Goal: Information Seeking & Learning: Learn about a topic

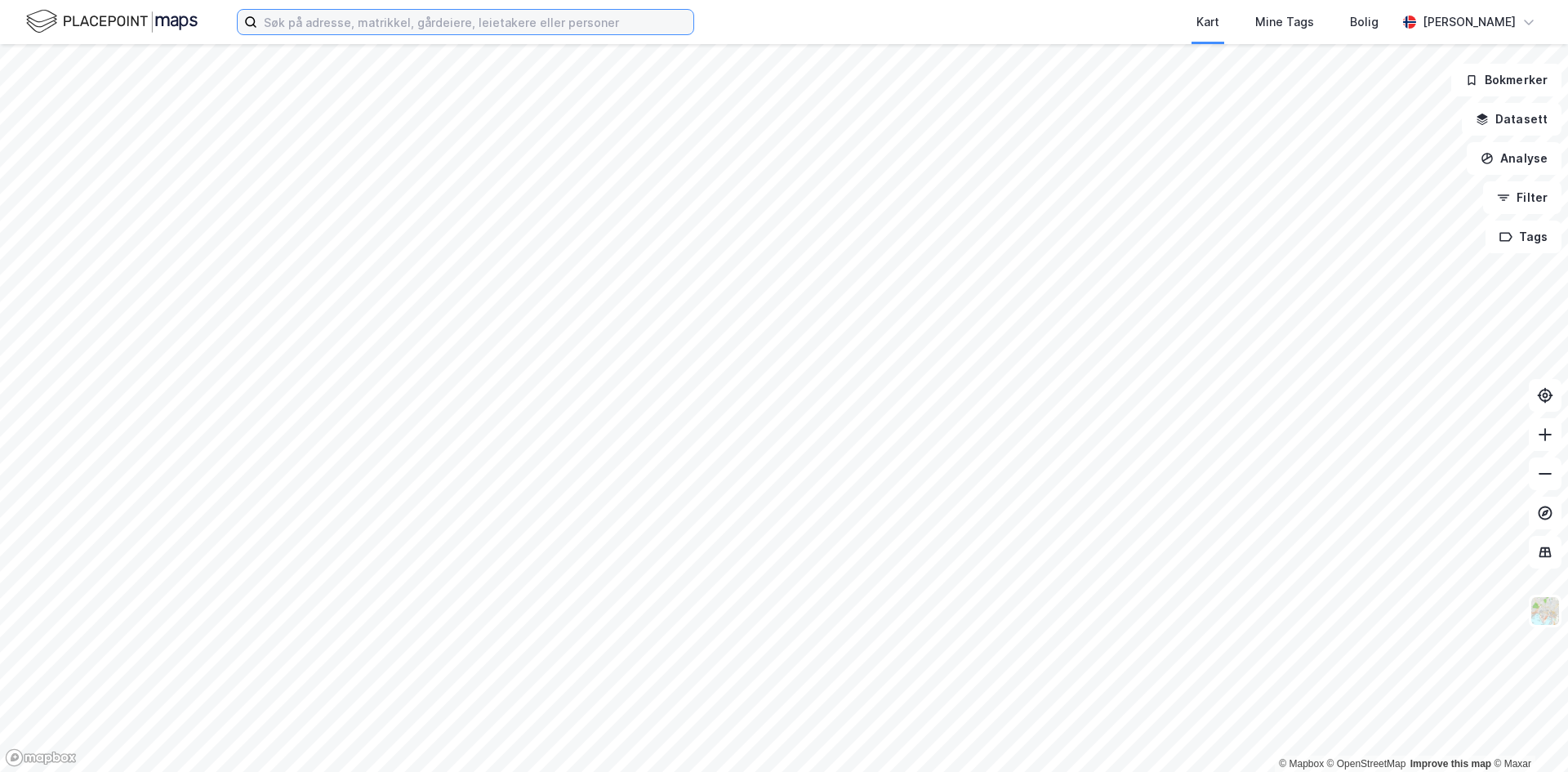
click at [646, 25] on input at bounding box center [475, 22] width 436 height 24
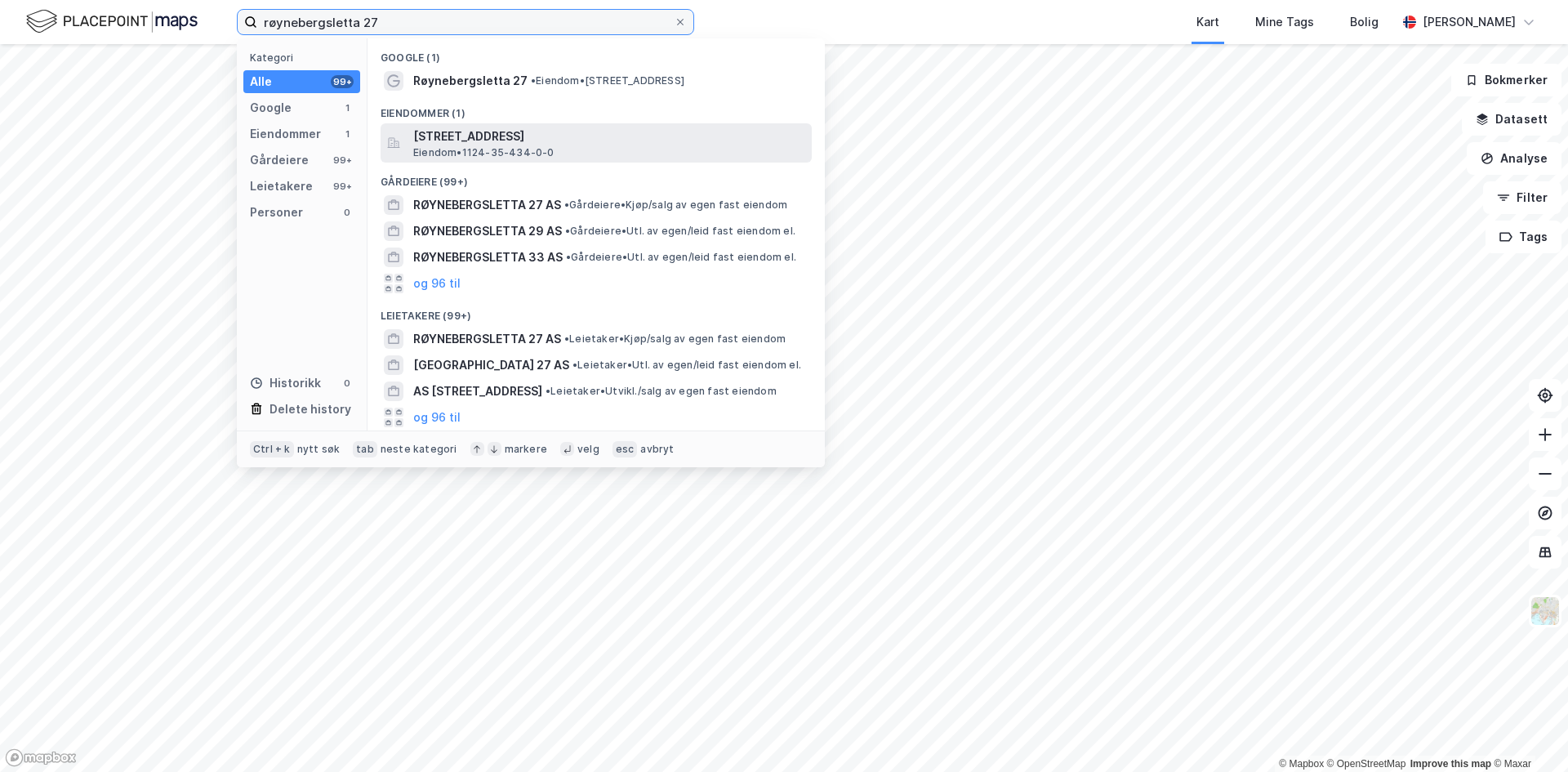
type input "røynebergsletta 27"
click at [559, 148] on div "Røynebergsletta 27, 4033, STAVANGER, SOLA Eiendom • 1124-35-434-0-0" at bounding box center [610, 142] width 395 height 32
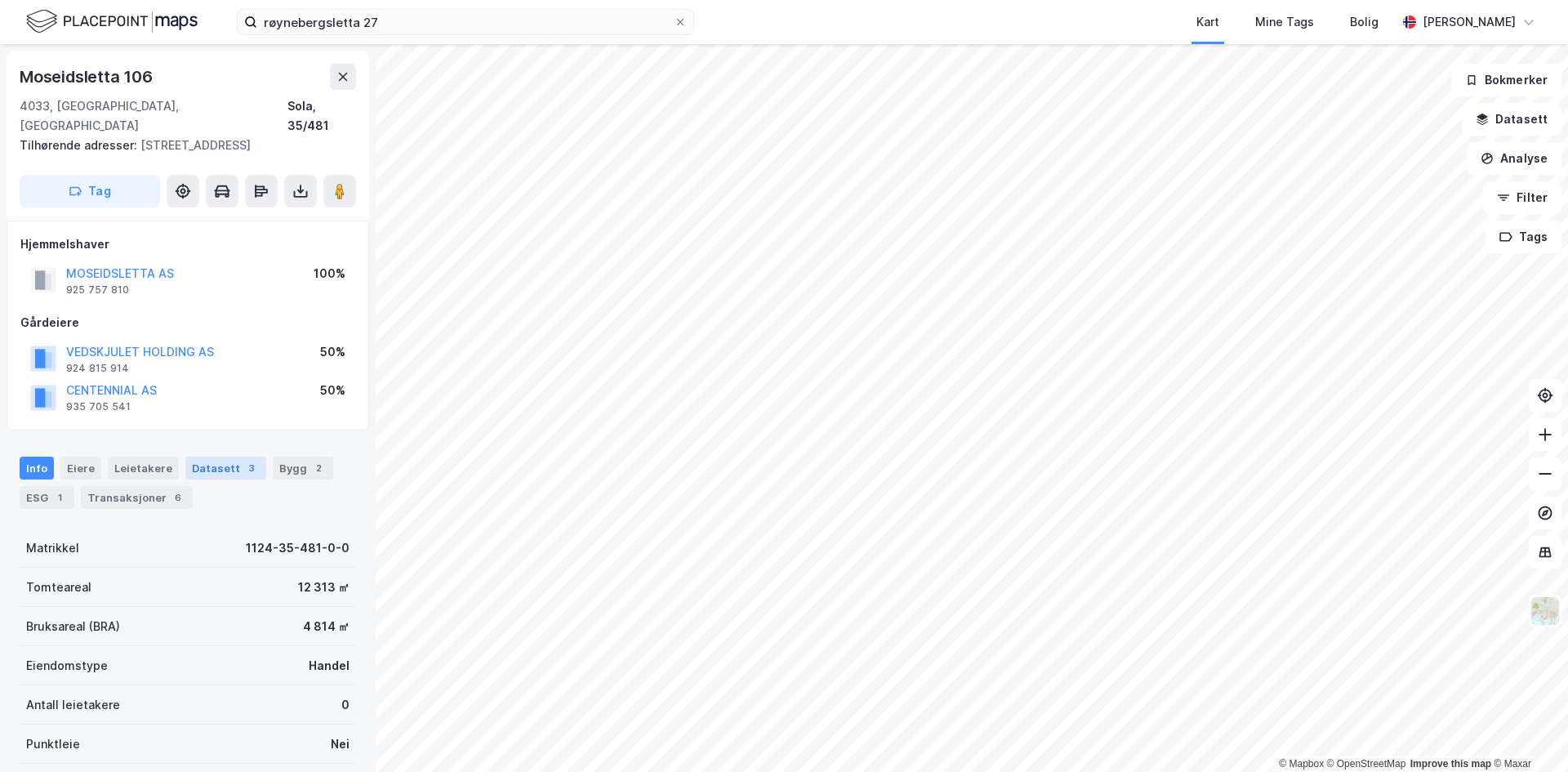
click at [222, 457] on div "Datasett 3" at bounding box center [225, 468] width 81 height 23
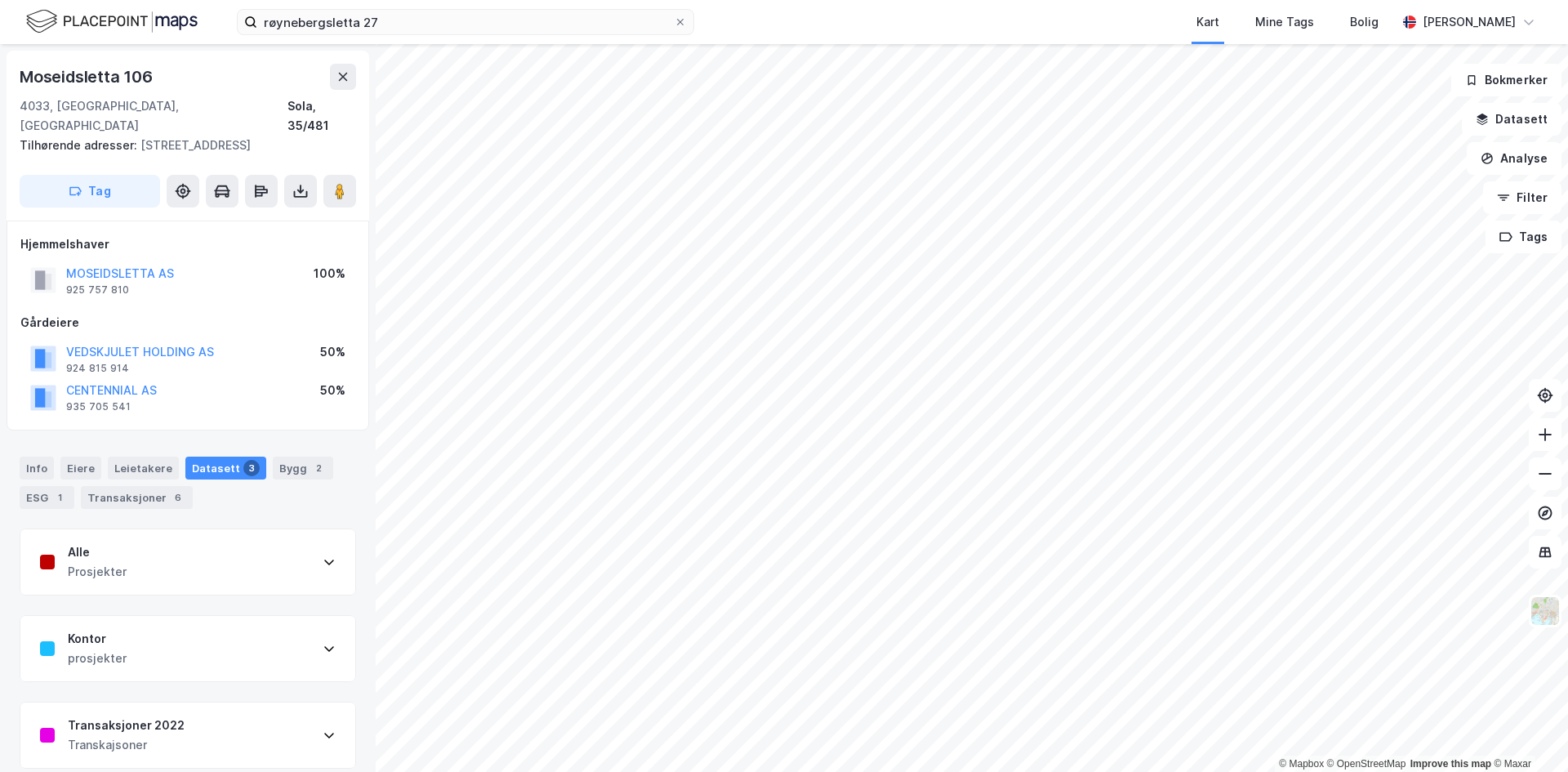
click at [176, 715] on div "Transaksjoner 2022" at bounding box center [126, 725] width 117 height 19
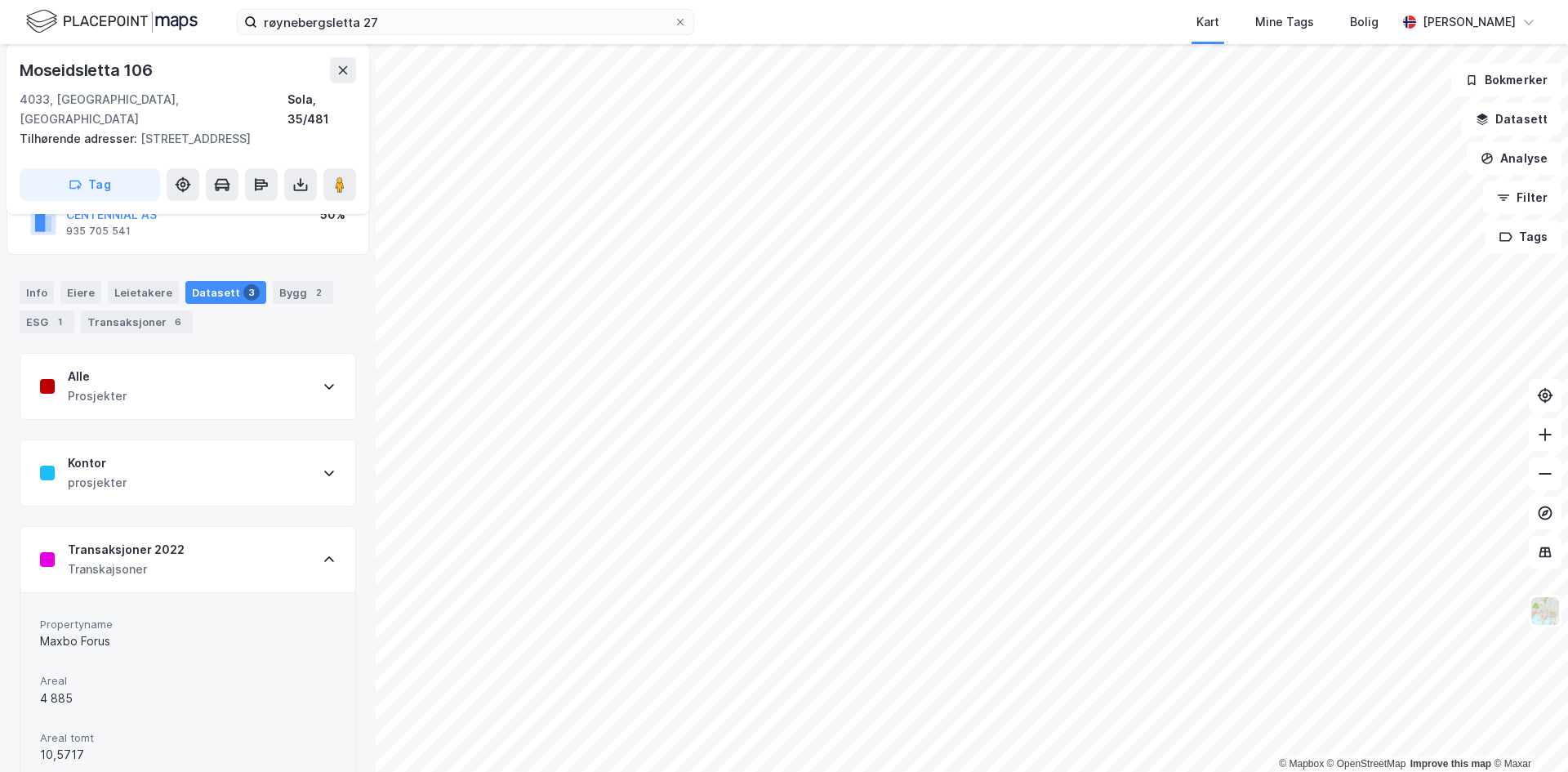
scroll to position [490, 0]
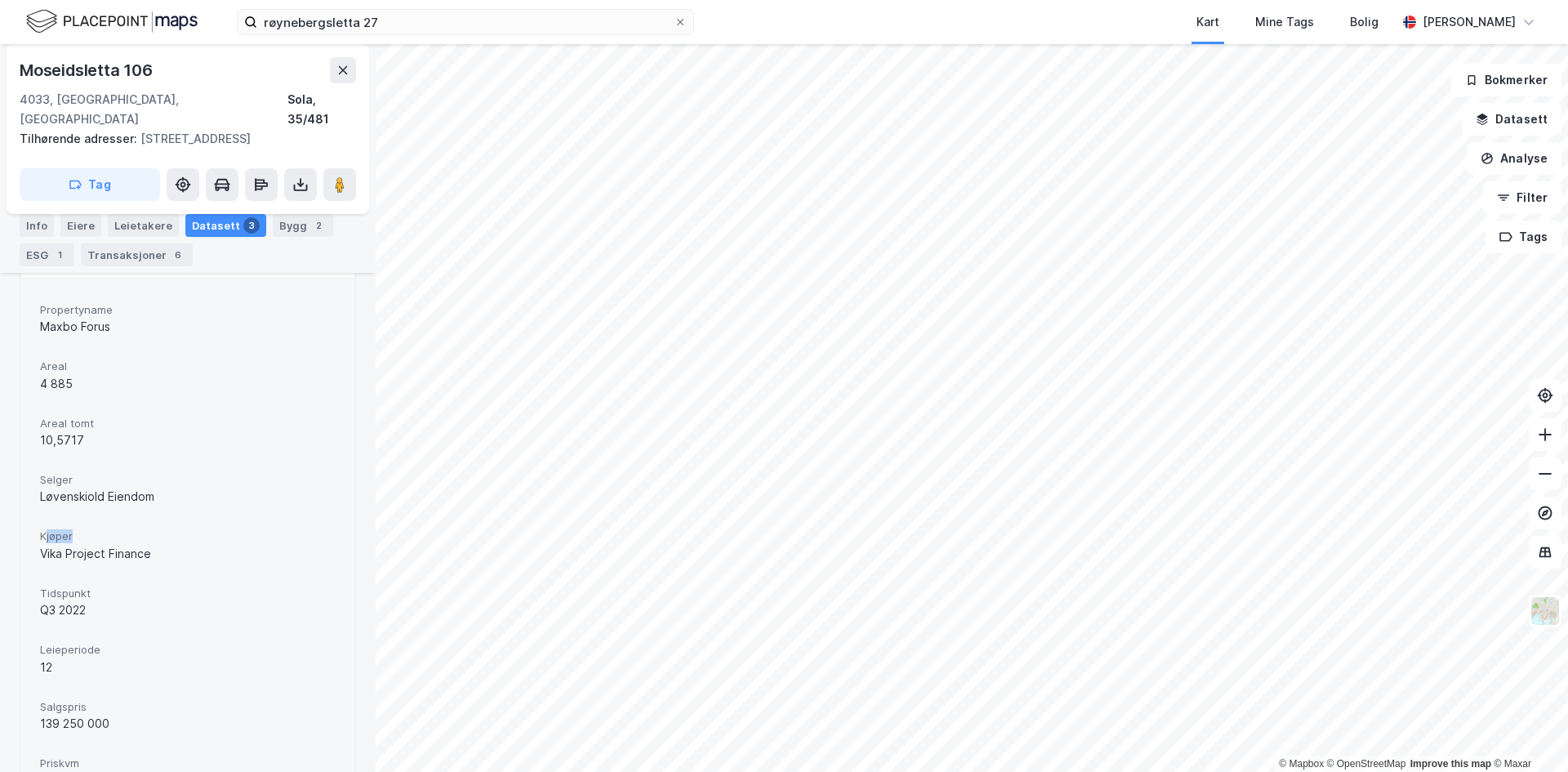
drag, startPoint x: 45, startPoint y: 508, endPoint x: 130, endPoint y: 521, distance: 86.0
click at [130, 524] on div "Kjøper Vika Project Finance" at bounding box center [187, 546] width 296 height 44
click at [130, 529] on span "Kjøper" at bounding box center [187, 535] width 296 height 14
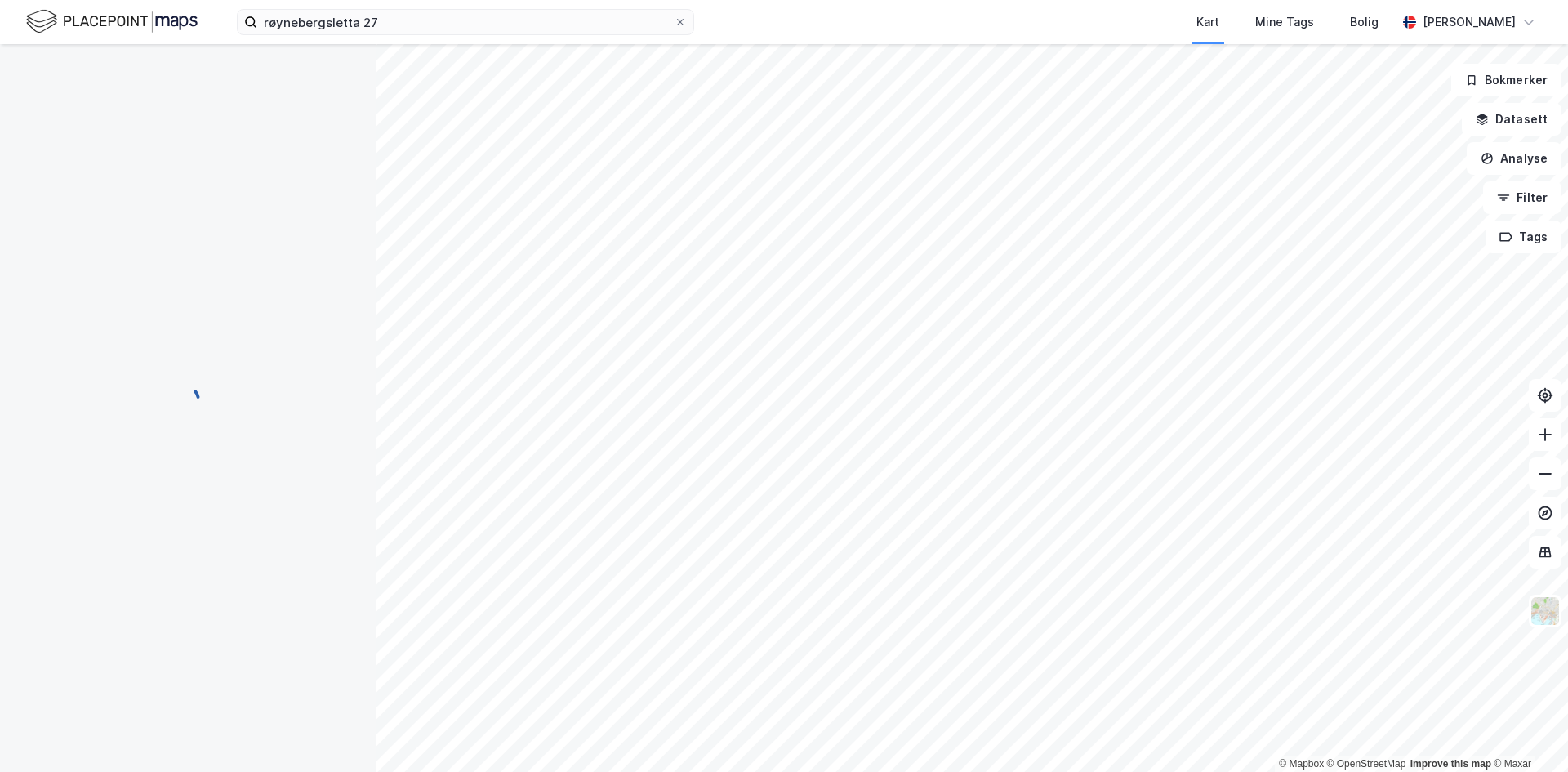
scroll to position [24, 0]
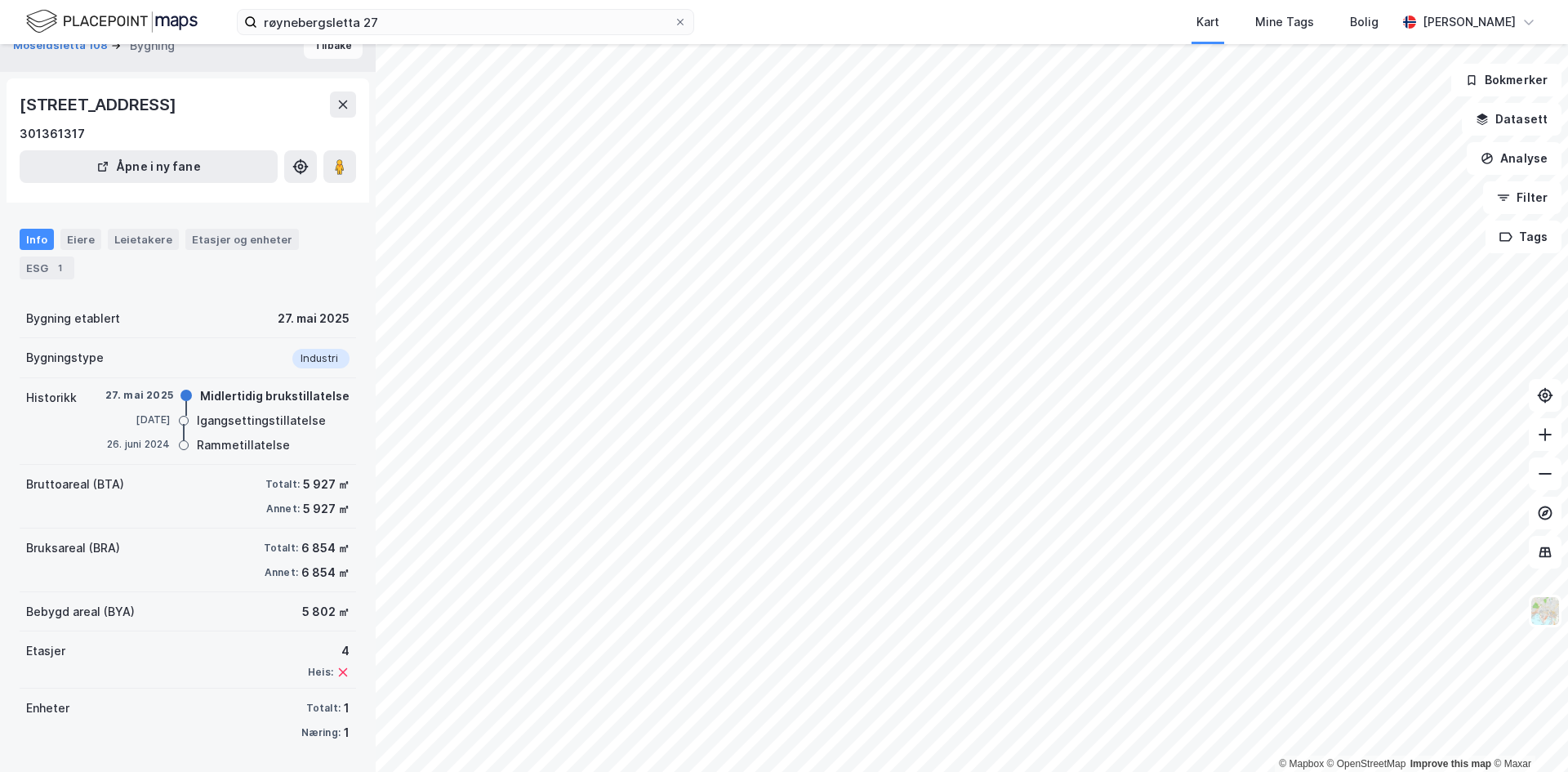
click at [338, 45] on button "Tilbake" at bounding box center [332, 45] width 58 height 26
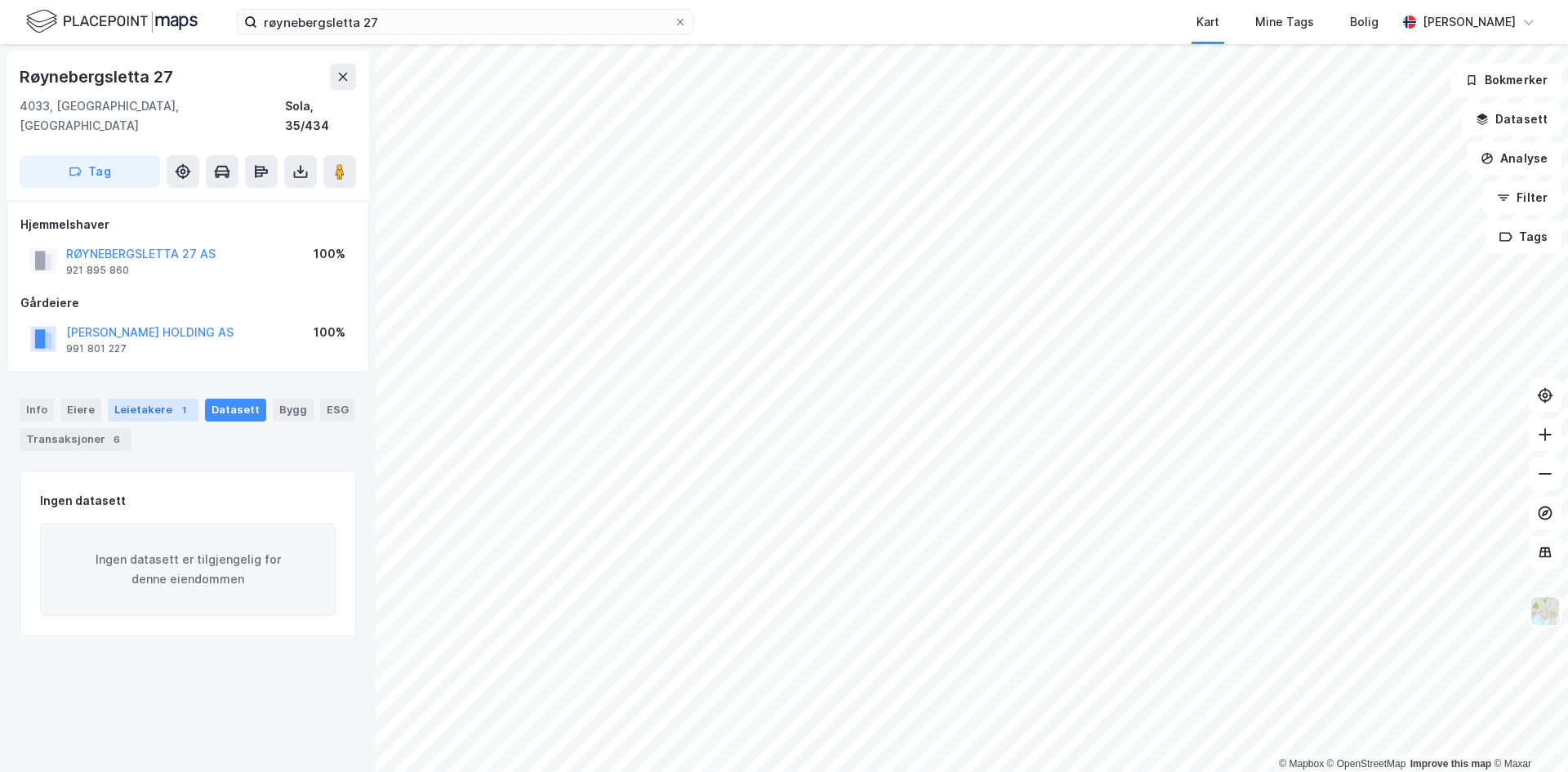
click at [143, 399] on div "Leietakere 1" at bounding box center [153, 410] width 91 height 23
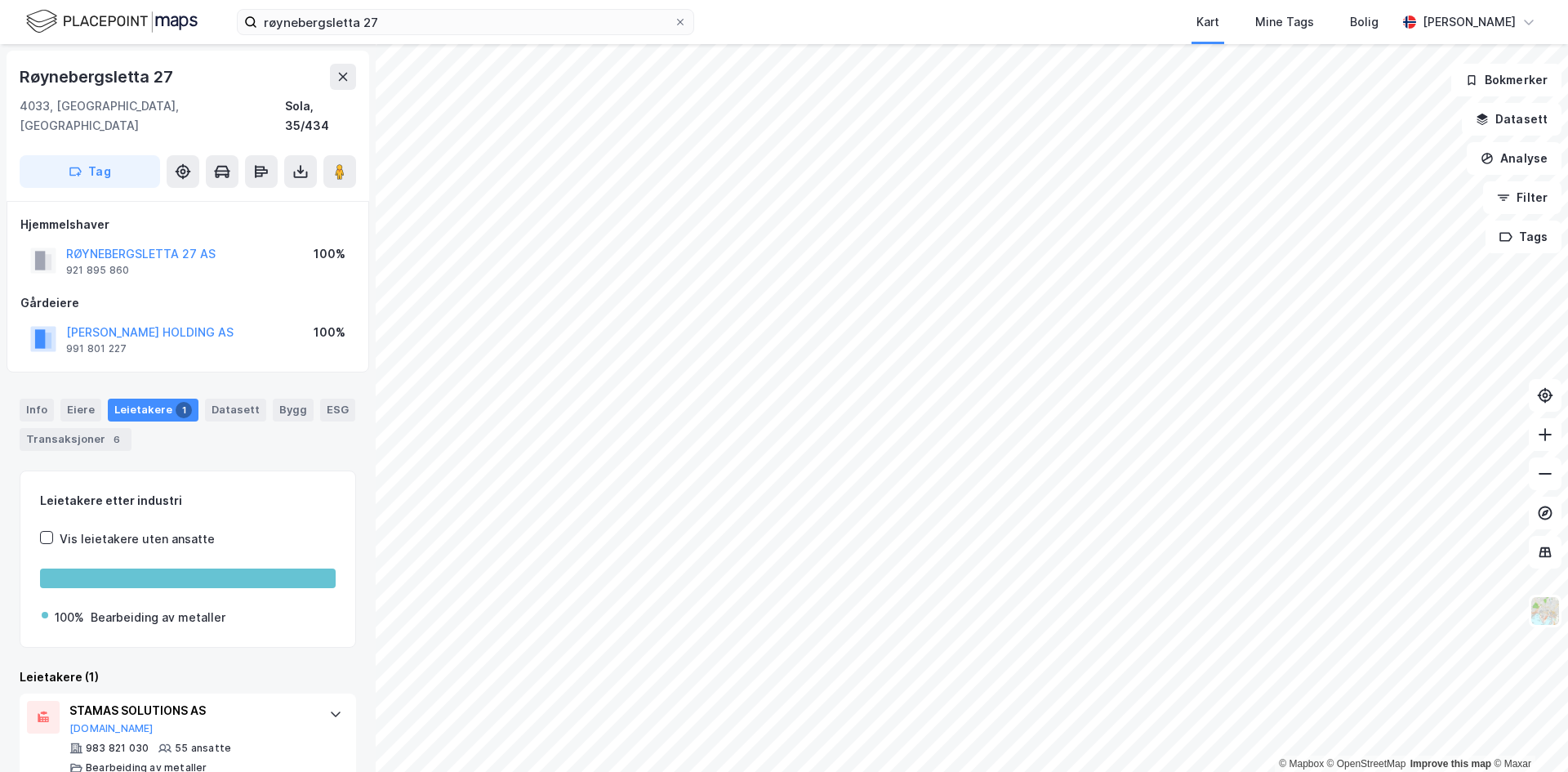
scroll to position [10, 0]
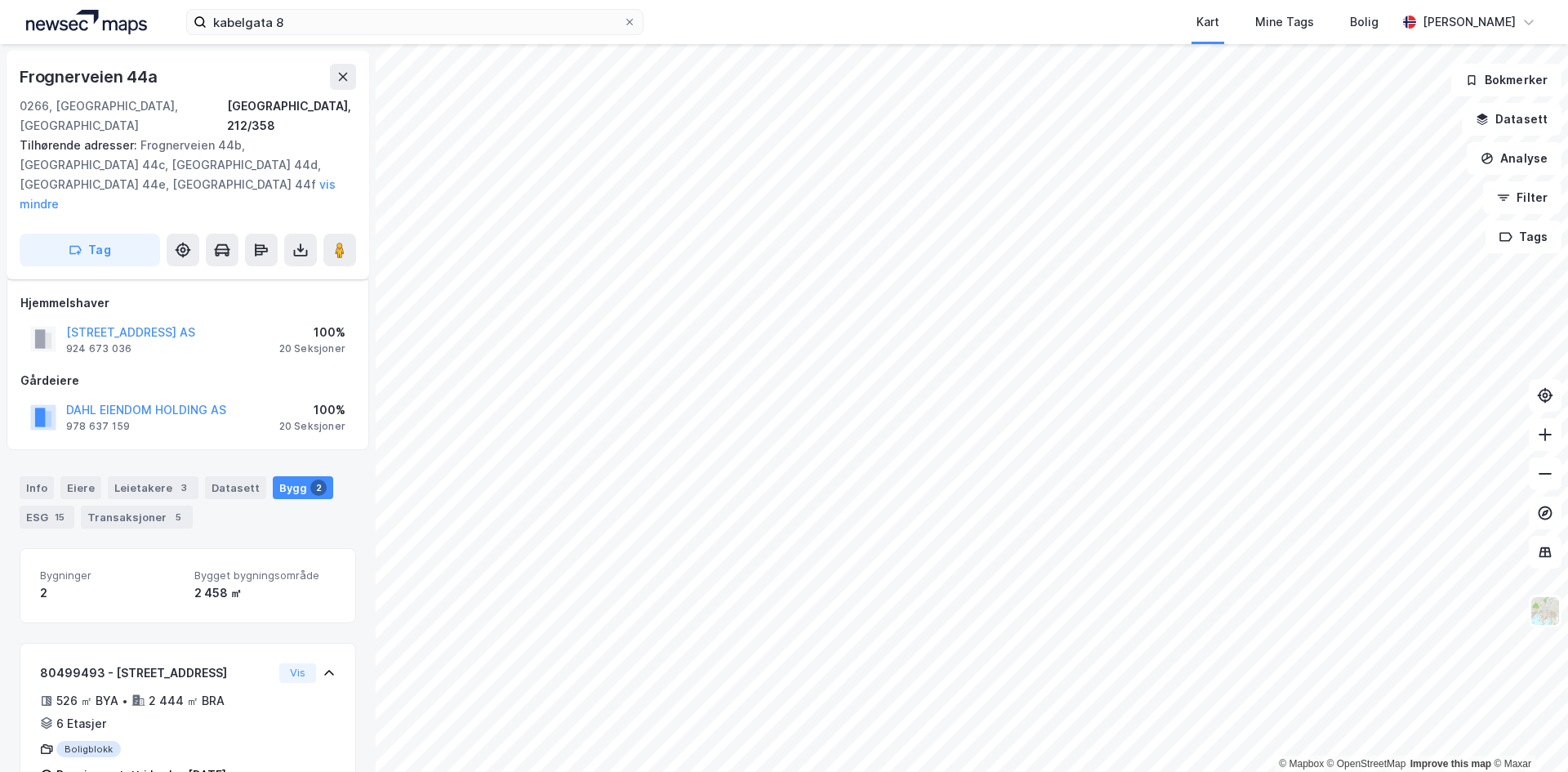
scroll to position [277, 0]
